Goal: Navigation & Orientation: Find specific page/section

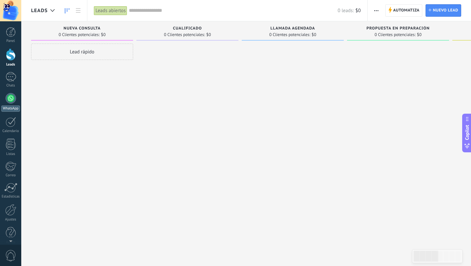
click at [11, 98] on div at bounding box center [11, 98] width 10 height 10
click at [79, 9] on icon at bounding box center [78, 10] width 5 height 5
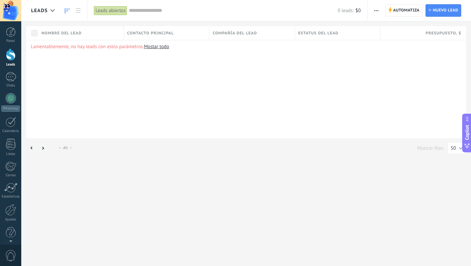
click at [66, 10] on icon at bounding box center [67, 10] width 5 height 5
